Goal: Transaction & Acquisition: Purchase product/service

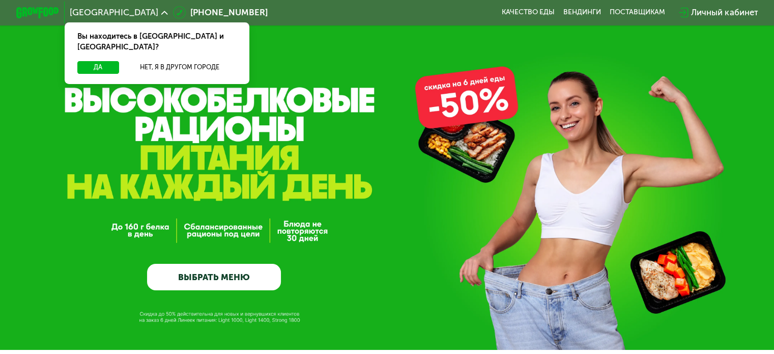
click at [28, 76] on div "GrowFood — доставка правильного питания ВЫБРАТЬ МЕНЮ" at bounding box center [387, 175] width 774 height 350
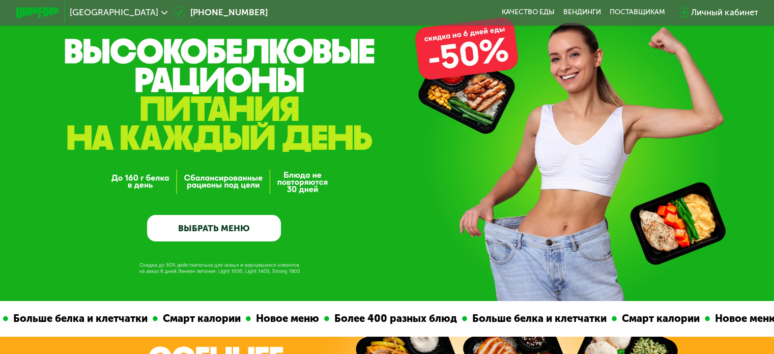
scroll to position [102, 0]
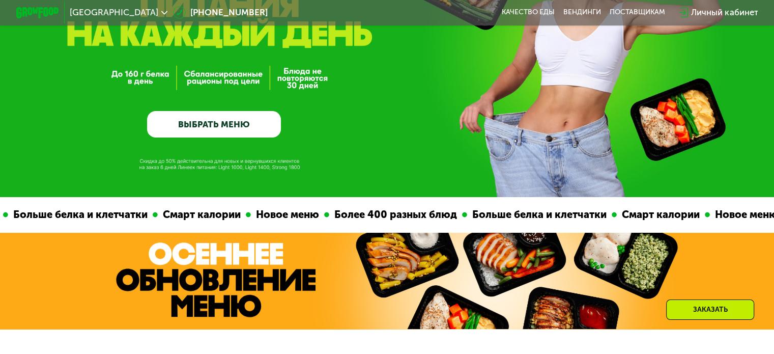
click at [196, 132] on link "ВЫБРАТЬ МЕНЮ" at bounding box center [214, 124] width 134 height 27
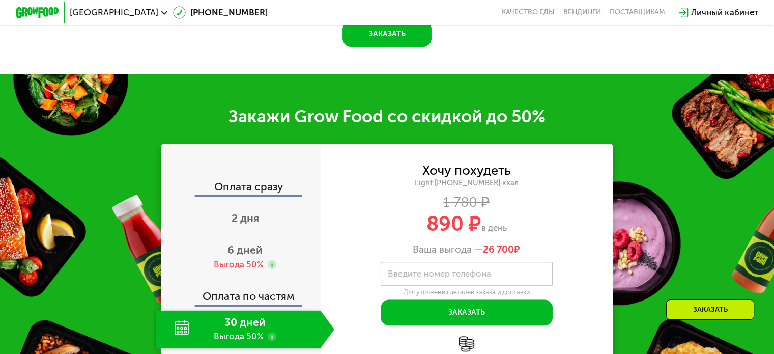
scroll to position [1091, 0]
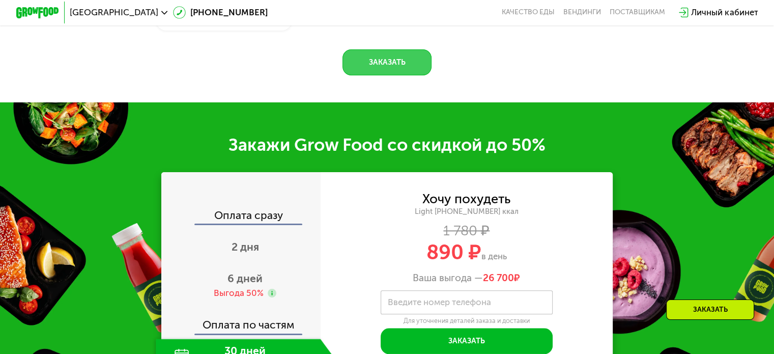
click at [404, 75] on button "Заказать" at bounding box center [386, 62] width 89 height 26
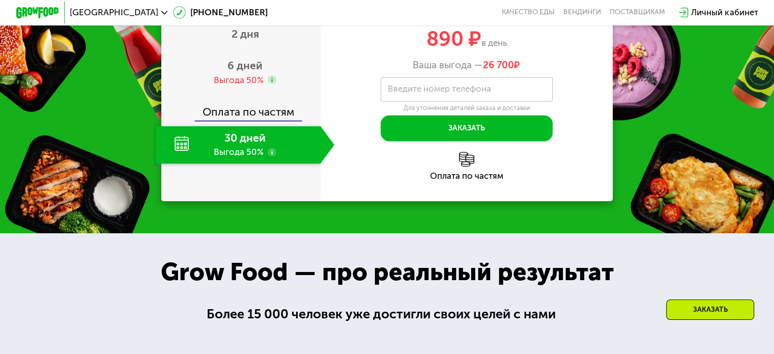
scroll to position [1295, 0]
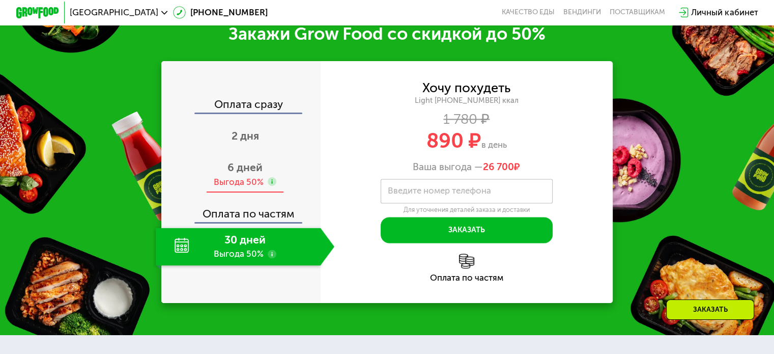
click at [251, 173] on span "6 дней" at bounding box center [244, 167] width 35 height 13
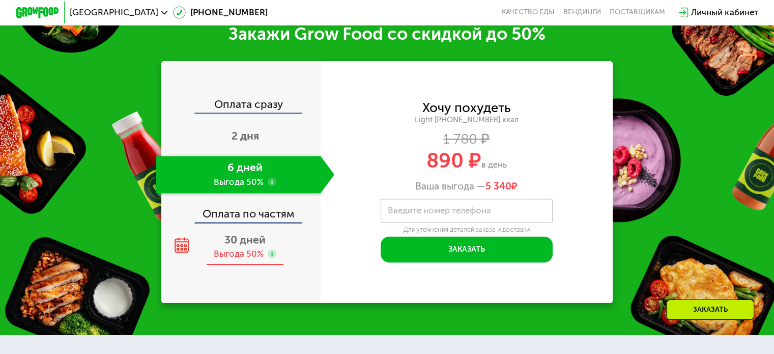
click at [246, 246] on span "30 дней" at bounding box center [244, 239] width 41 height 13
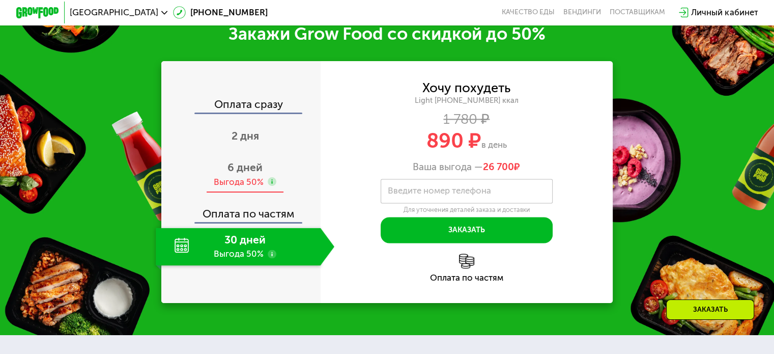
click at [242, 173] on span "6 дней" at bounding box center [244, 167] width 35 height 13
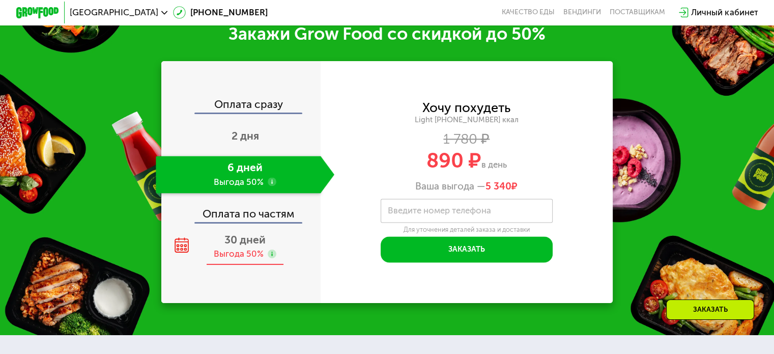
click at [237, 259] on div "Выгода 50%" at bounding box center [239, 254] width 50 height 12
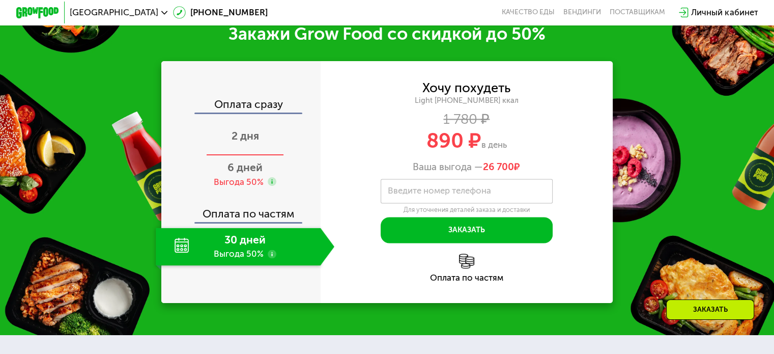
click at [245, 142] on span "2 дня" at bounding box center [244, 135] width 27 height 13
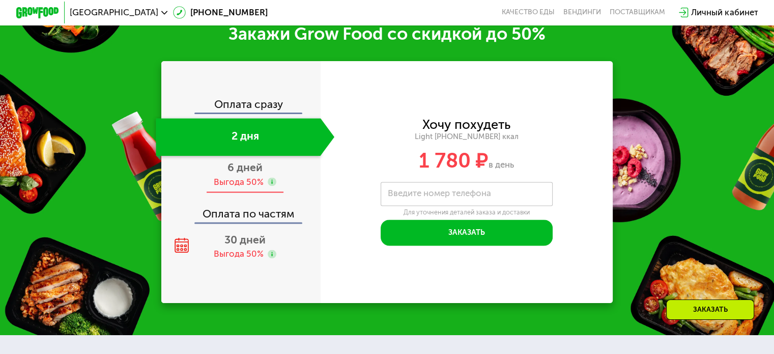
click at [250, 188] on div "Выгода 50%" at bounding box center [239, 182] width 50 height 12
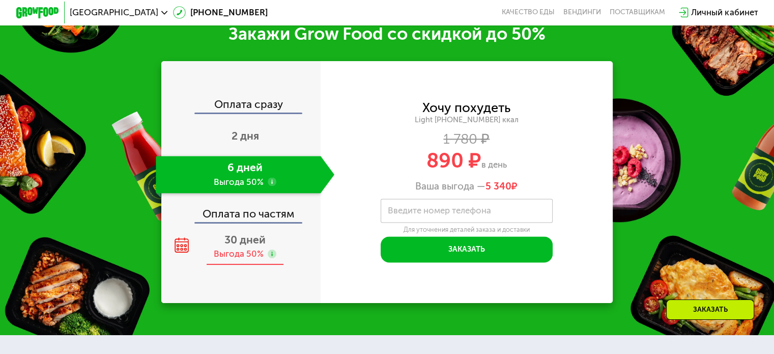
click at [228, 246] on span "30 дней" at bounding box center [244, 239] width 41 height 13
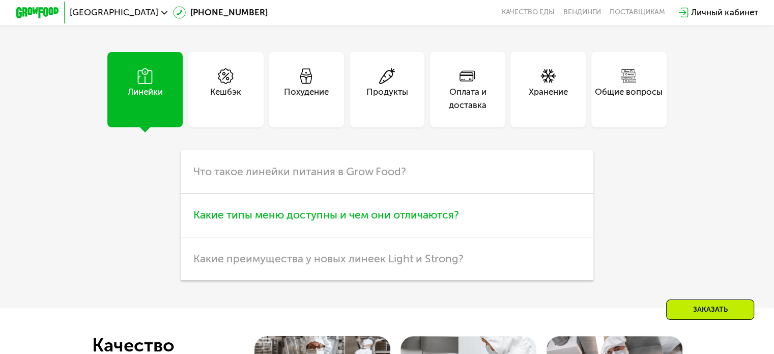
scroll to position [2821, 0]
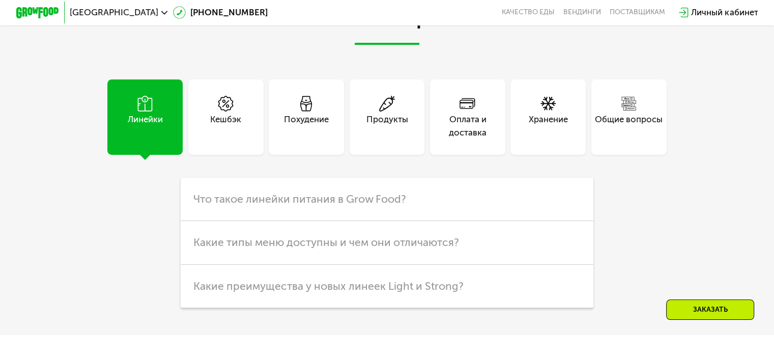
click at [414, 133] on div "Продукты" at bounding box center [387, 116] width 75 height 75
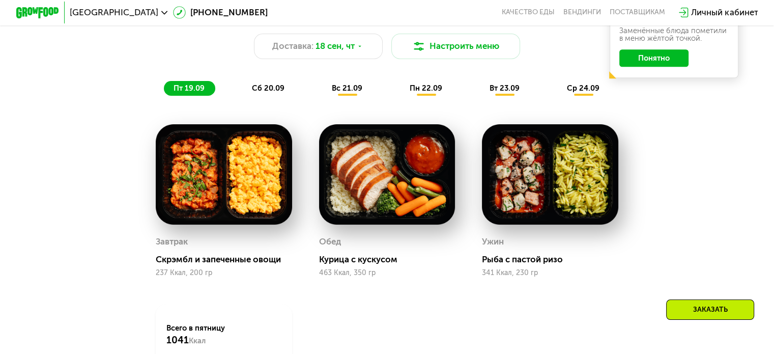
scroll to position [817, 0]
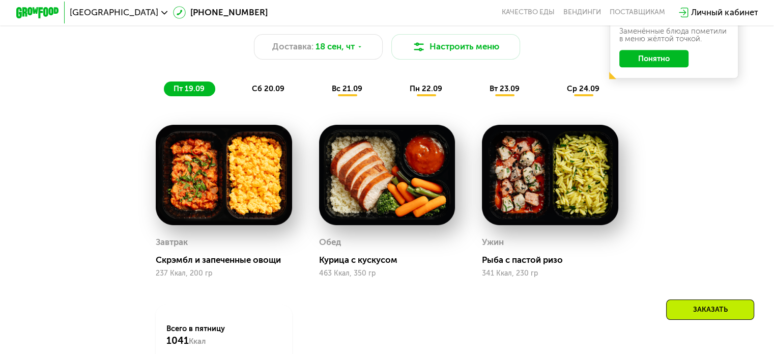
click at [268, 90] on span "сб 20.09" at bounding box center [268, 88] width 33 height 9
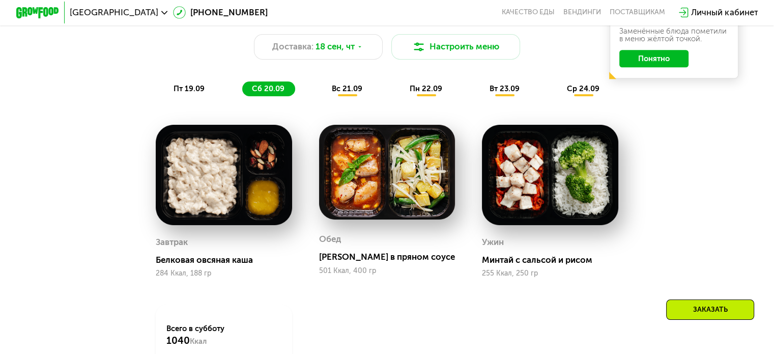
click at [350, 97] on div "вс 21.09" at bounding box center [347, 88] width 51 height 15
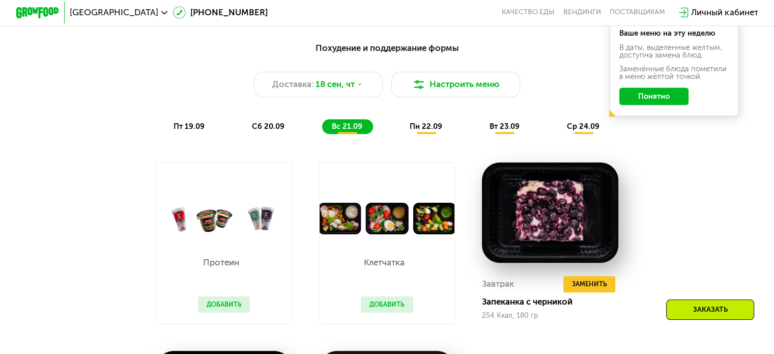
scroll to position [766, 0]
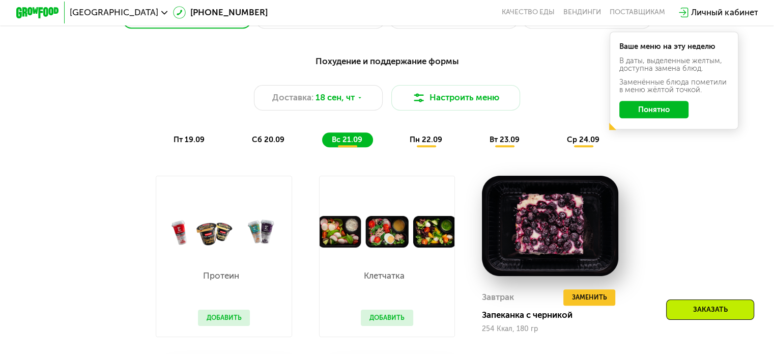
click at [429, 144] on span "пн 22.09" at bounding box center [426, 139] width 33 height 9
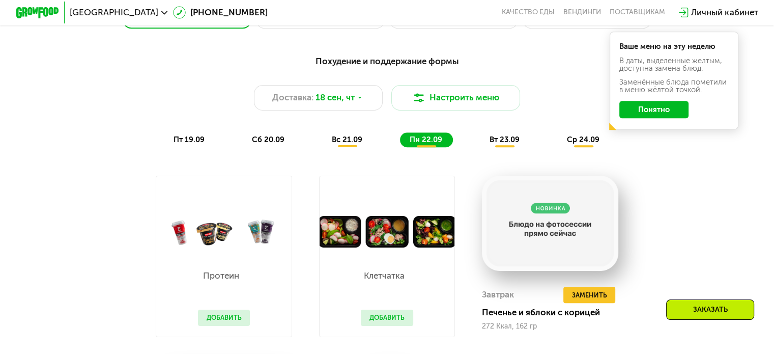
click at [505, 139] on div "вт 23.09" at bounding box center [505, 139] width 50 height 15
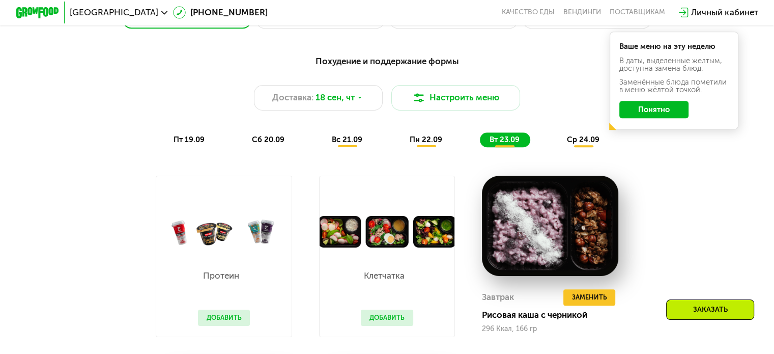
click at [574, 148] on div "ср 24.09" at bounding box center [583, 139] width 53 height 15
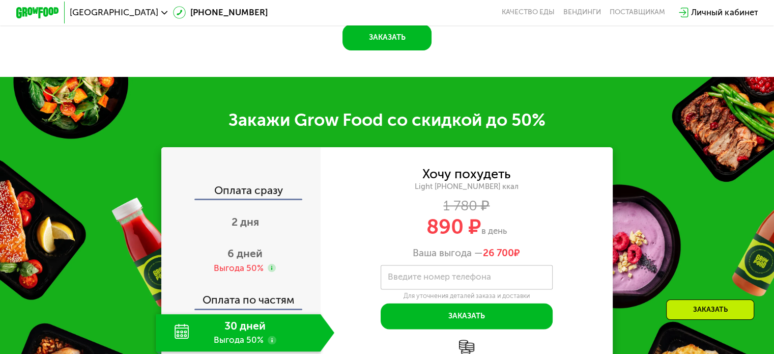
scroll to position [1274, 0]
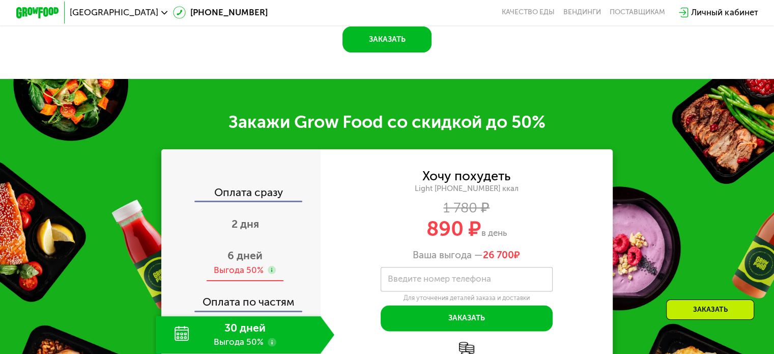
click at [244, 273] on div "6 дней Выгода 50%" at bounding box center [245, 263] width 179 height 38
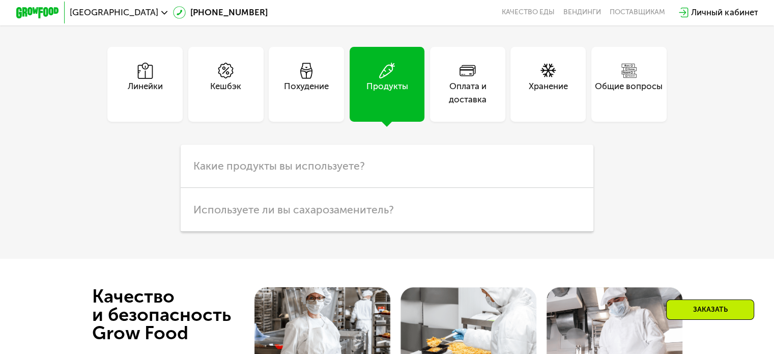
scroll to position [2953, 0]
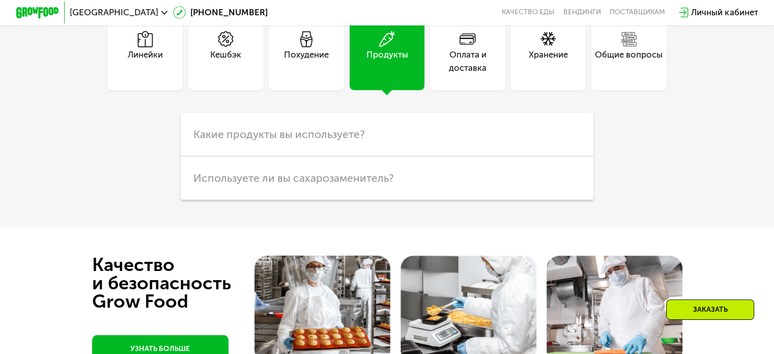
click at [296, 74] on div "Похудение" at bounding box center [306, 61] width 45 height 26
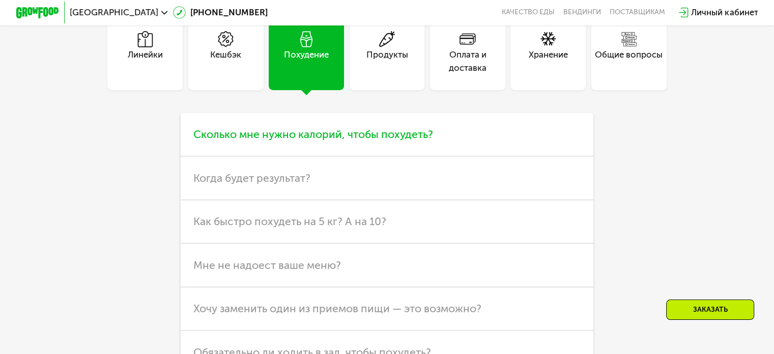
click at [294, 140] on span "Сколько мне нужно калорий, чтобы похудеть?" at bounding box center [313, 134] width 240 height 13
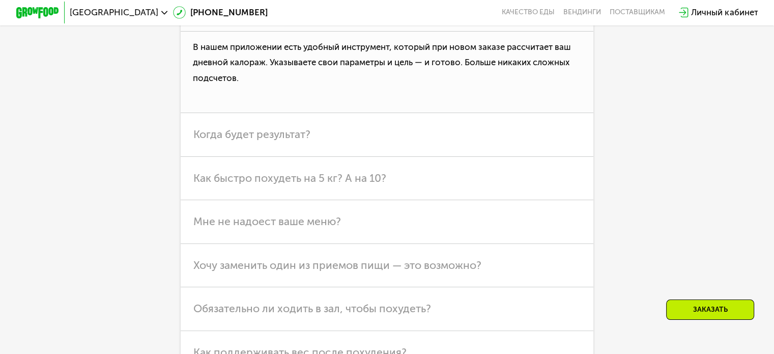
scroll to position [3106, 0]
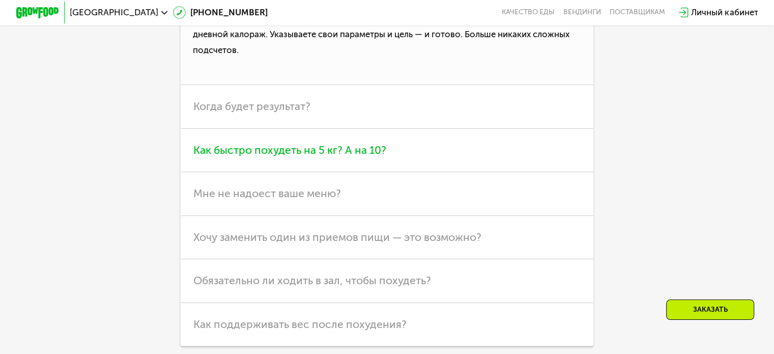
click at [297, 156] on span "Как быстро похудеть на 5 кг? А на 10?" at bounding box center [289, 149] width 193 height 13
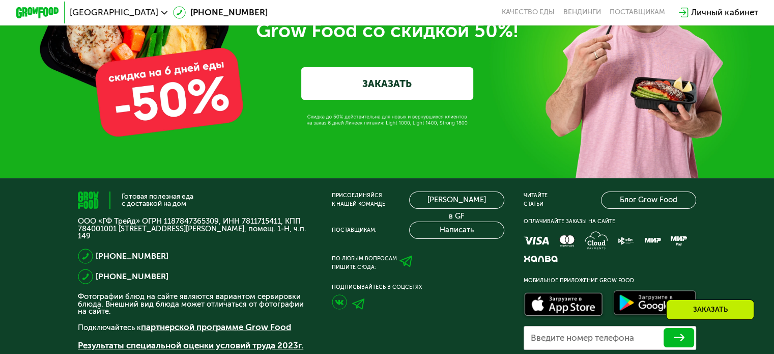
scroll to position [3832, 0]
